Goal: Task Accomplishment & Management: Manage account settings

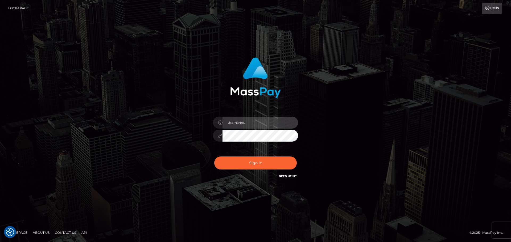
click at [239, 123] on input "text" at bounding box center [260, 123] width 76 height 12
paste input "gunjan.k"
type input "gunjan.k"
click at [345, 105] on div "gunjan.k Sign in" at bounding box center [255, 120] width 303 height 135
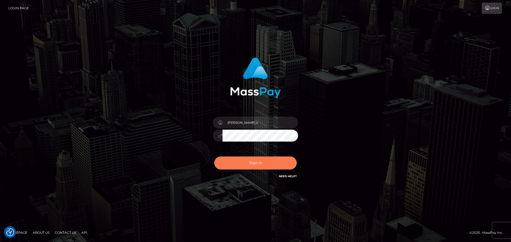
click at [243, 164] on button "Sign in" at bounding box center [255, 163] width 82 height 13
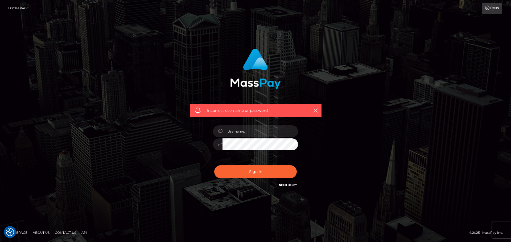
click at [492, 12] on link "Login" at bounding box center [492, 8] width 20 height 11
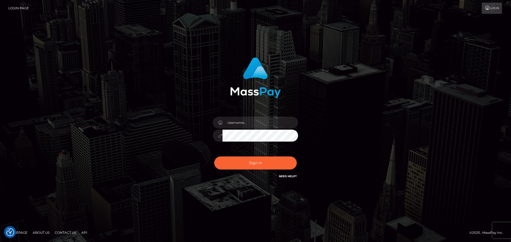
click at [493, 9] on link "Login" at bounding box center [492, 8] width 20 height 11
click at [259, 124] on input "text" at bounding box center [260, 123] width 76 height 12
paste input "gunjan.k"
type input "gunjan.k"
click at [373, 122] on div "gunjan.k Sign in" at bounding box center [255, 120] width 303 height 135
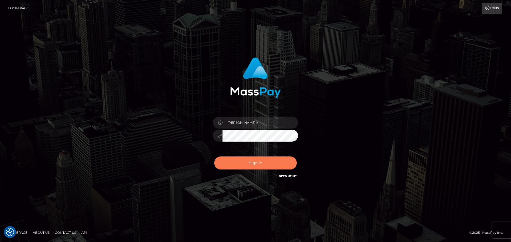
click at [263, 163] on button "Sign in" at bounding box center [255, 163] width 82 height 13
